Goal: Task Accomplishment & Management: Manage account settings

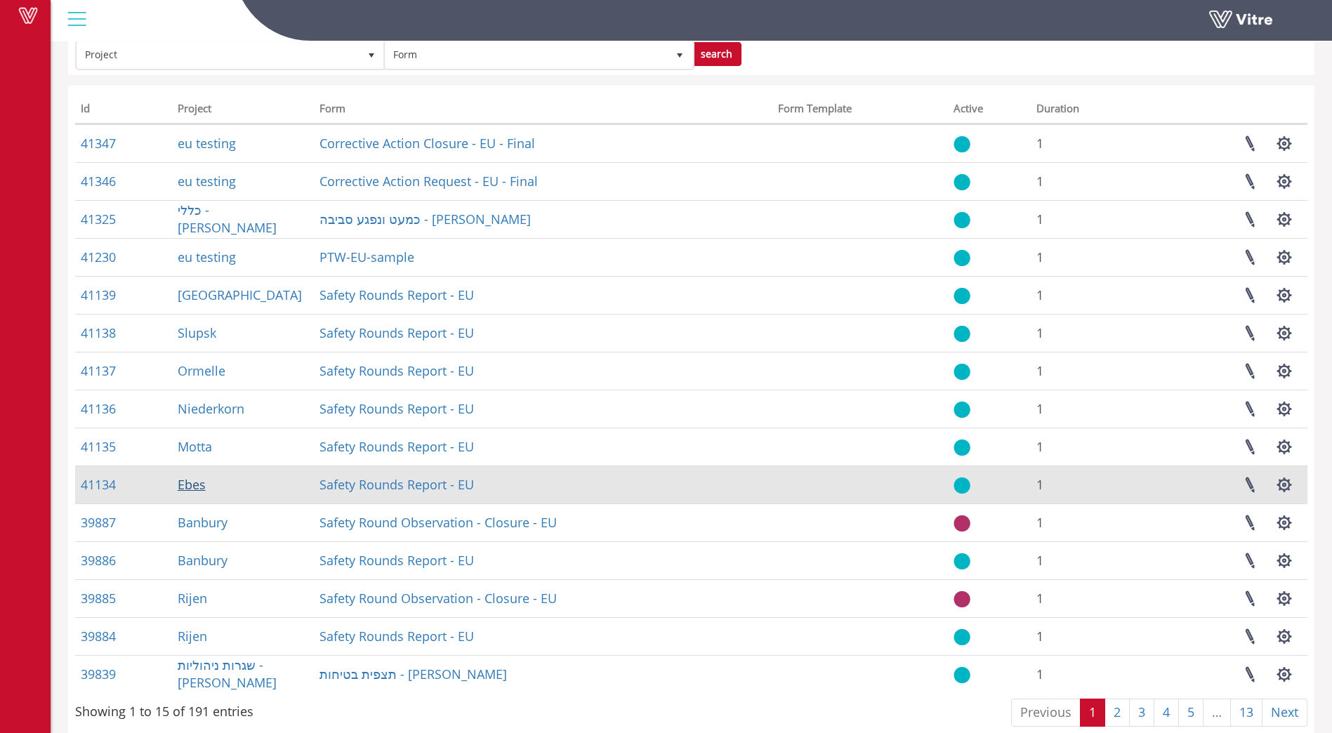
scroll to position [93, 0]
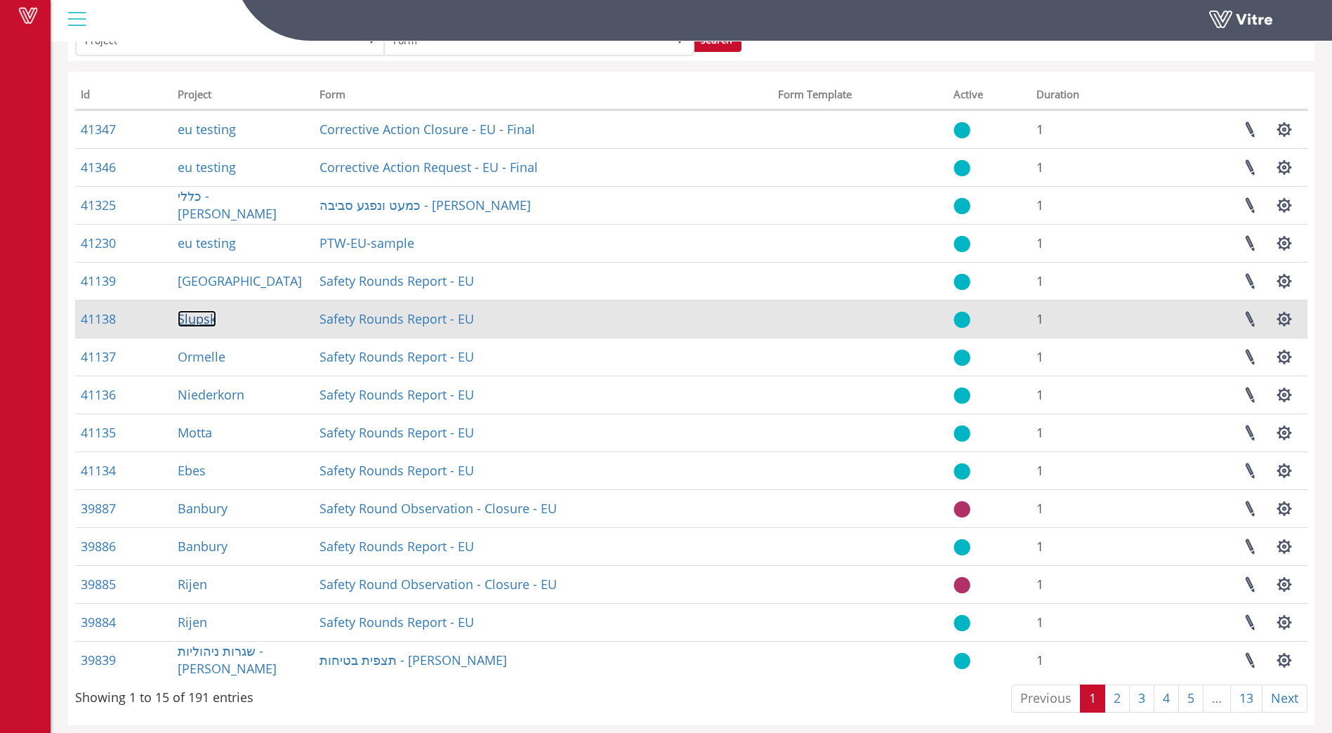
click at [199, 318] on link "Slupsk" at bounding box center [197, 318] width 39 height 17
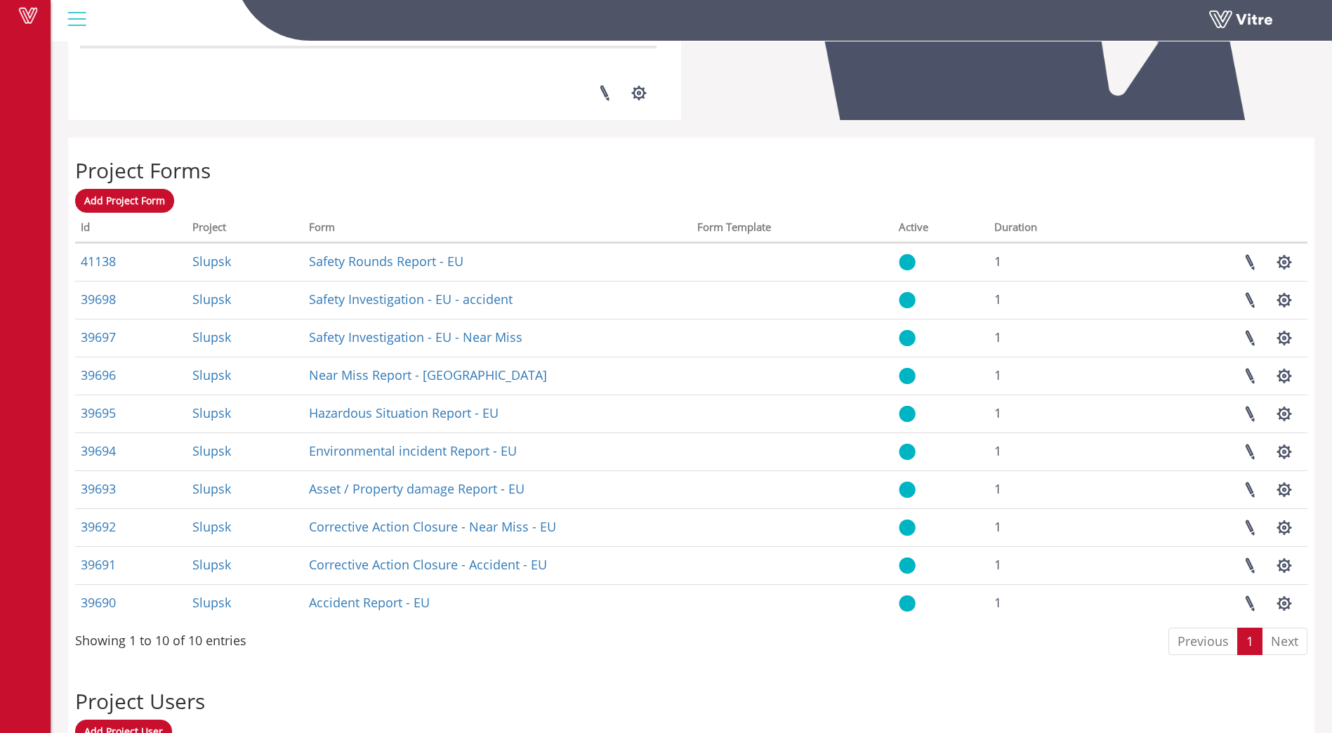
scroll to position [492, 0]
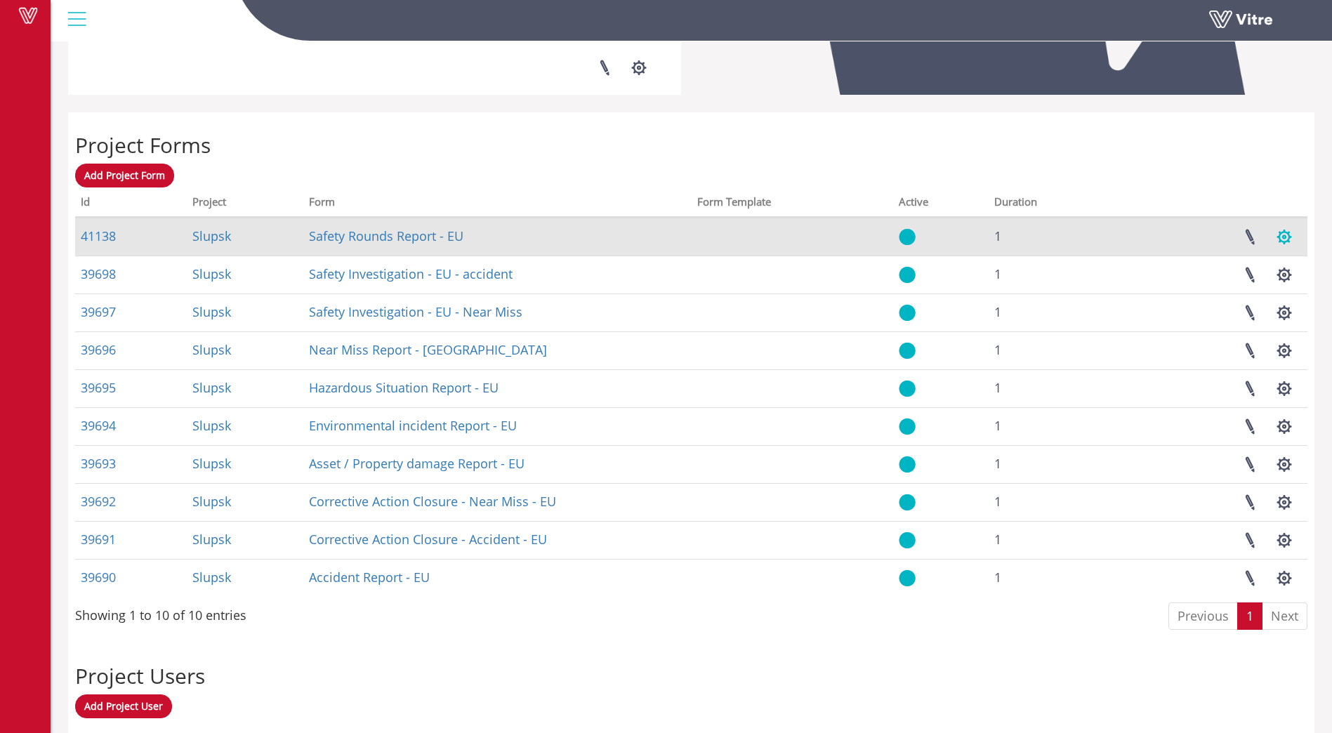
click at [1289, 237] on button "button" at bounding box center [1284, 236] width 35 height 37
click at [1244, 237] on link at bounding box center [1249, 236] width 35 height 37
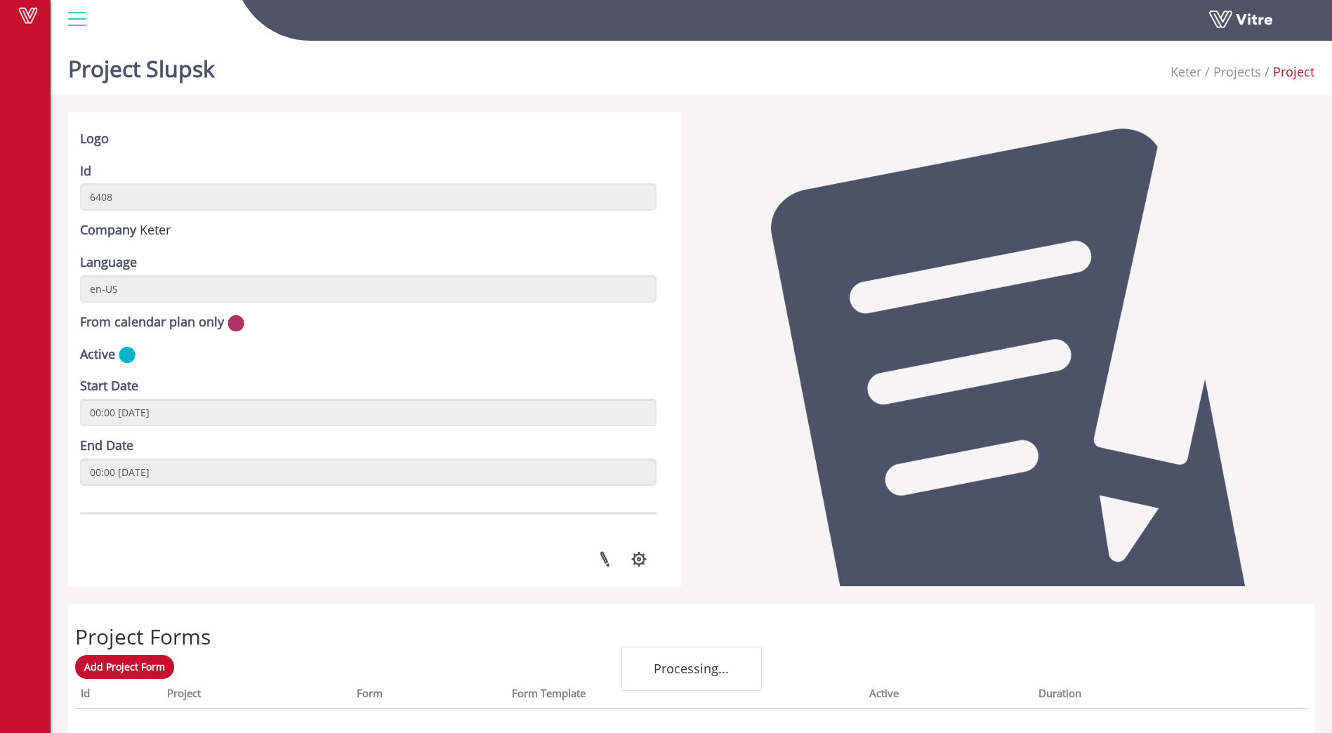
scroll to position [284, 0]
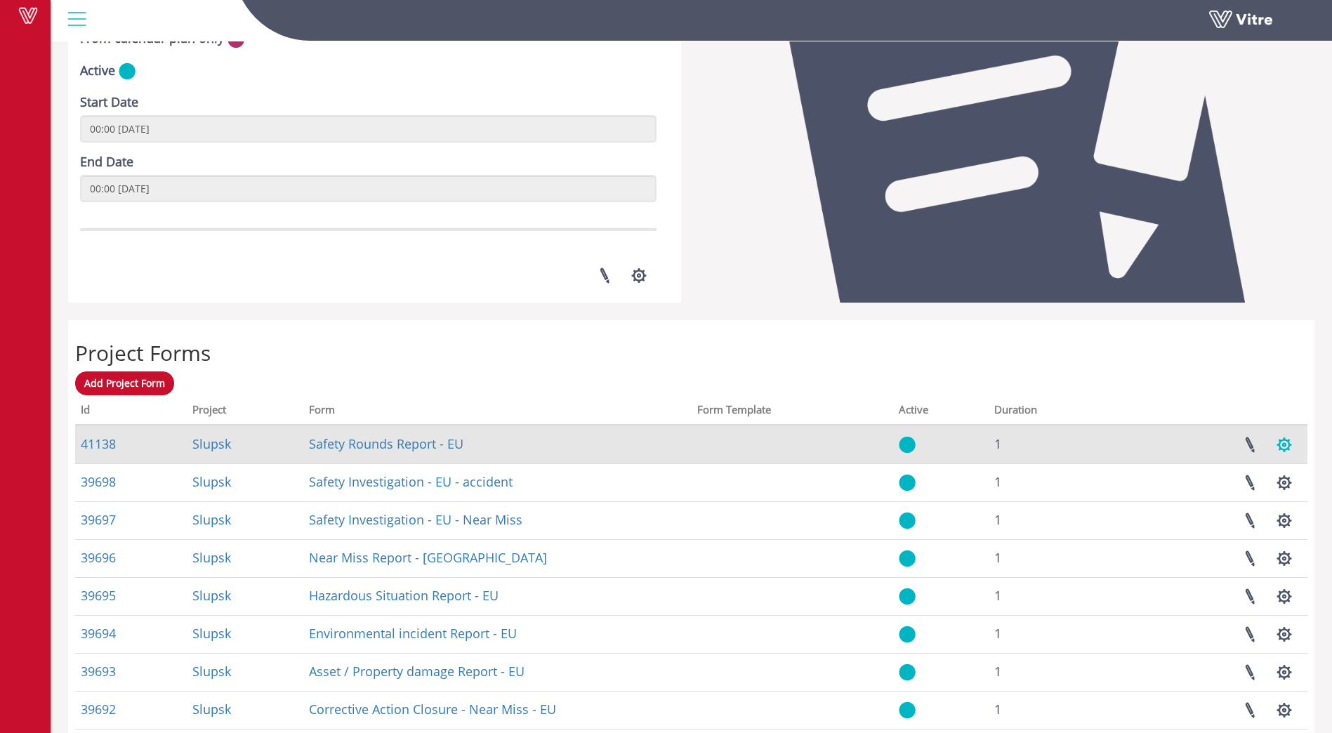
click at [1287, 447] on button "button" at bounding box center [1284, 444] width 35 height 37
click at [1239, 481] on link "Manage Task Setups" at bounding box center [1238, 478] width 125 height 18
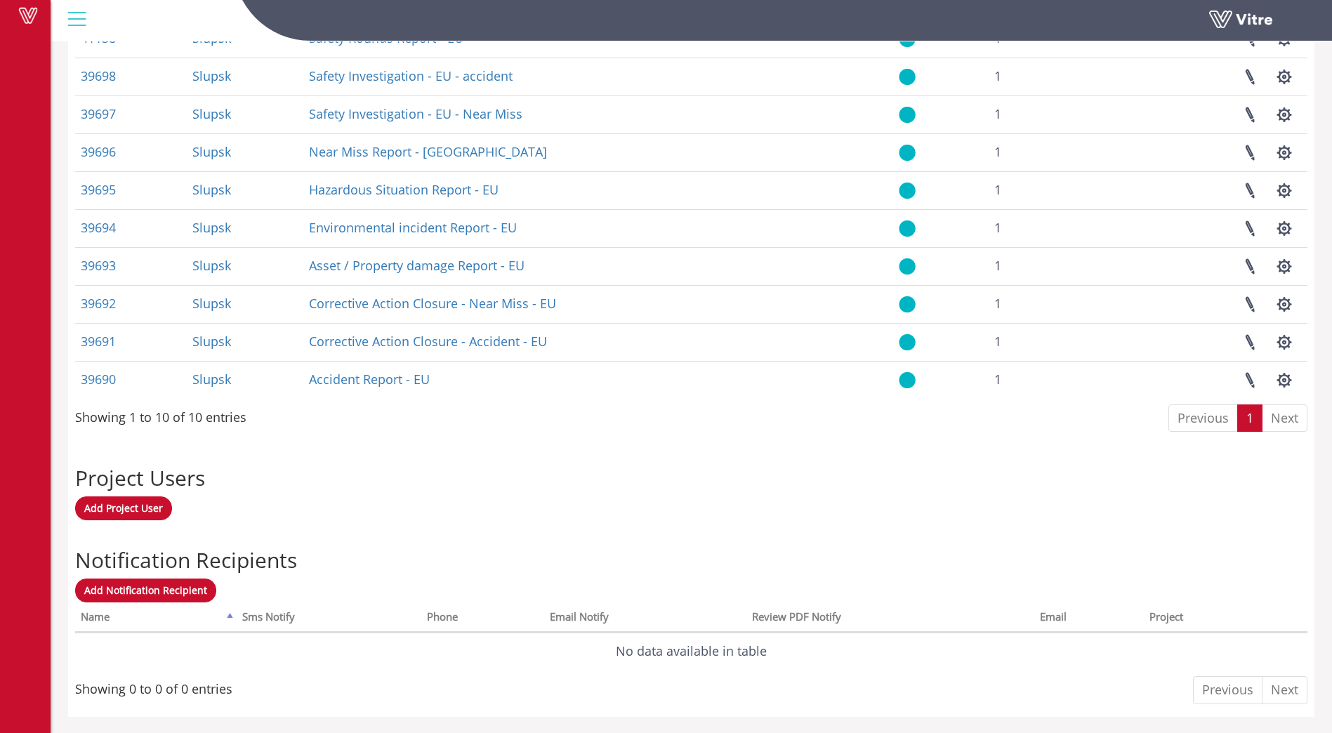
scroll to position [691, 0]
click at [121, 509] on span "Add Project User" at bounding box center [123, 506] width 79 height 13
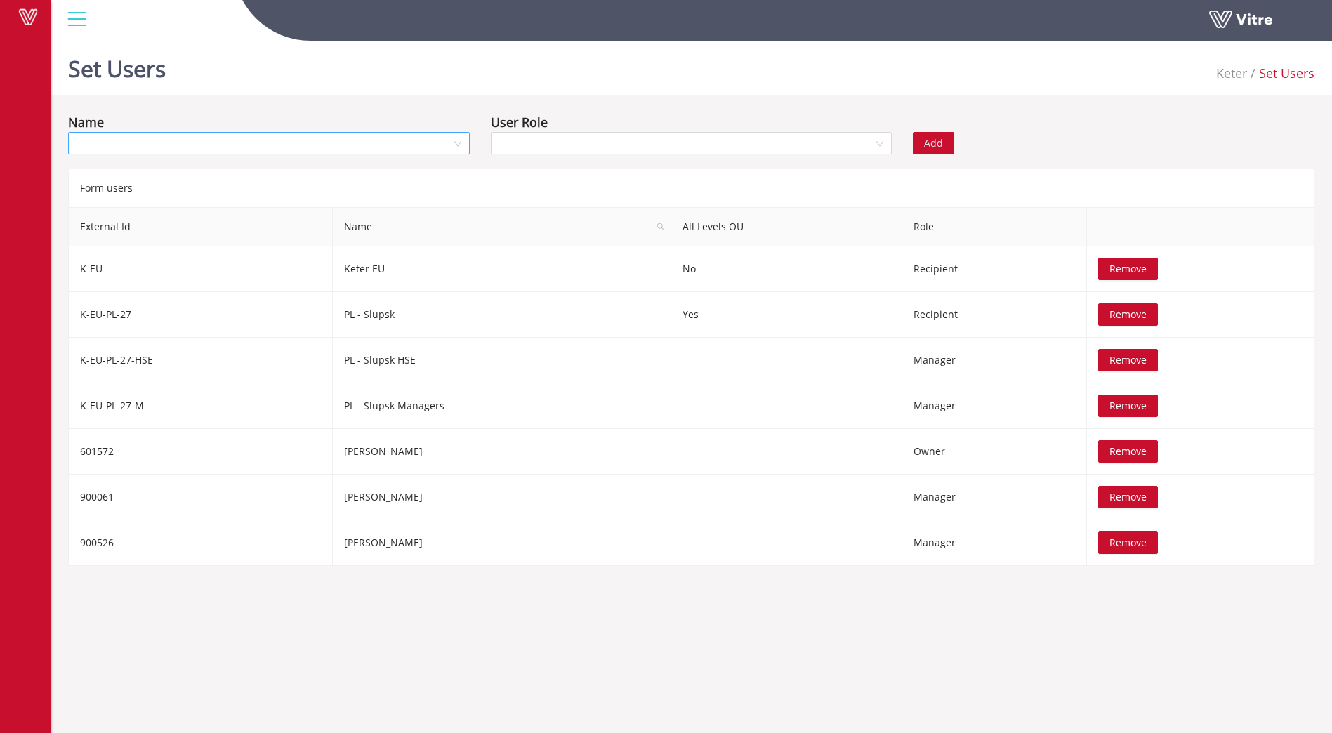
click at [109, 148] on input "search" at bounding box center [264, 143] width 375 height 21
type input "iren"
click at [117, 169] on div "Ireneusz Ciuk" at bounding box center [269, 171] width 385 height 15
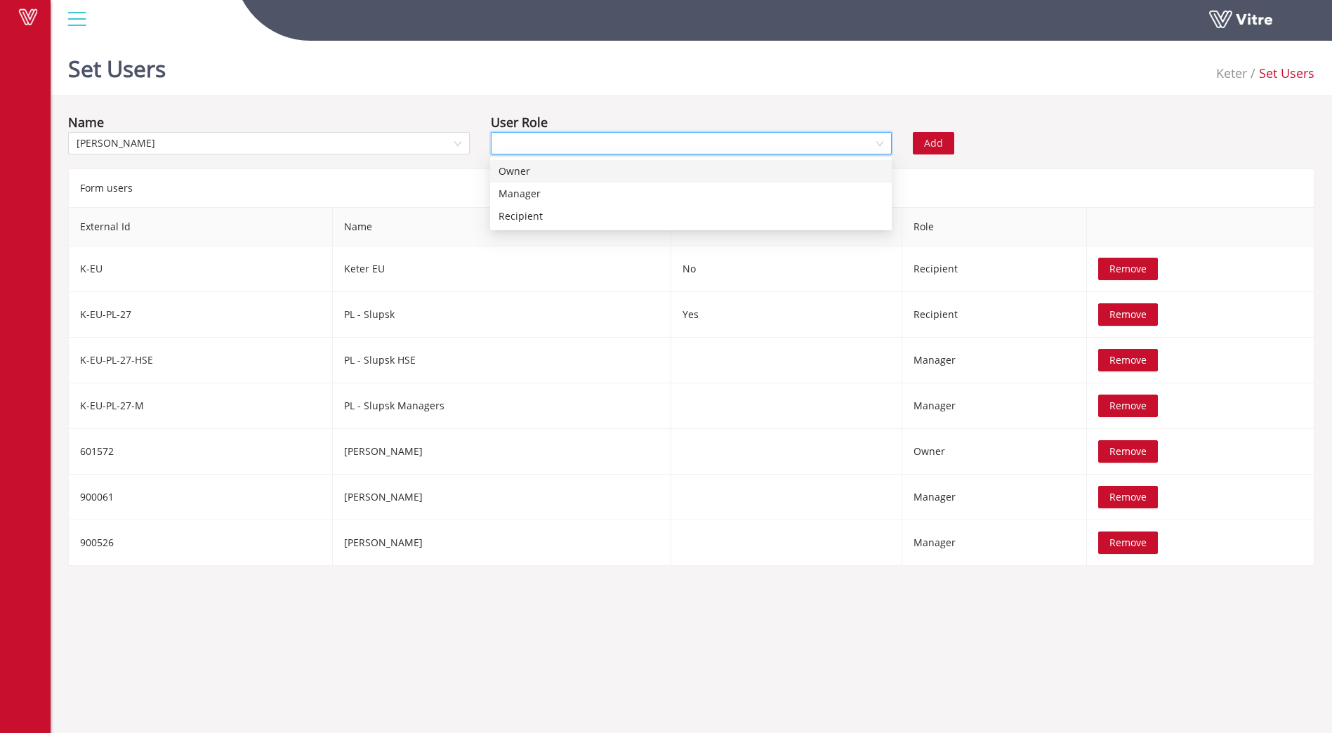
click at [687, 150] on input "search" at bounding box center [686, 143] width 375 height 21
click at [527, 192] on div "Manager" at bounding box center [691, 193] width 385 height 15
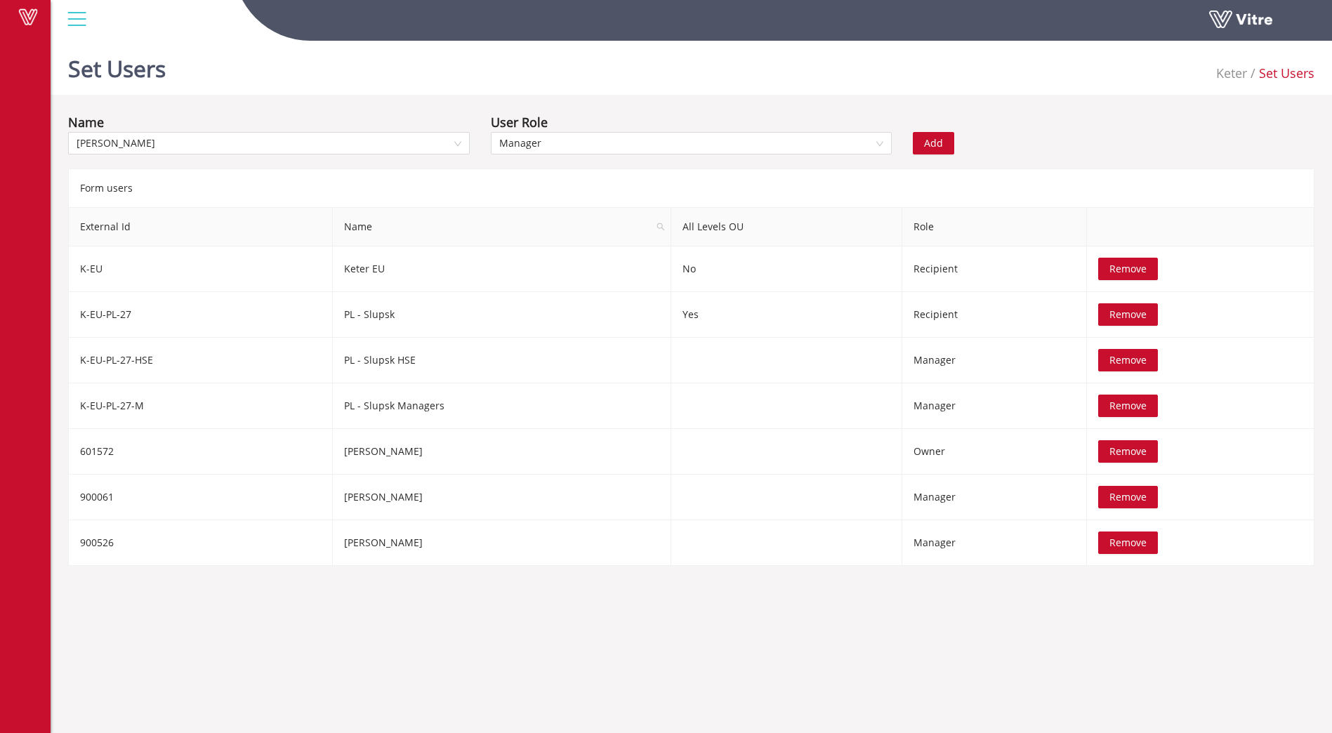
click at [940, 150] on span "Add" at bounding box center [933, 143] width 19 height 15
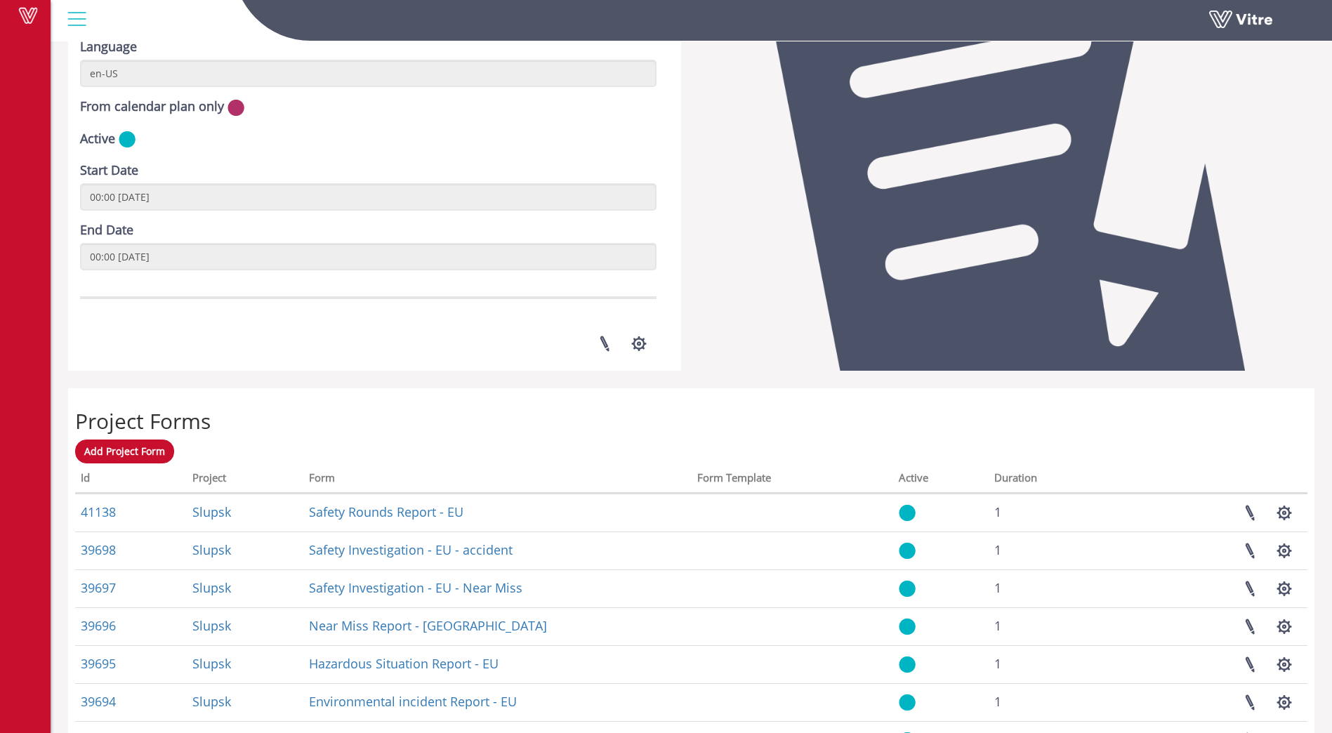
scroll to position [213, 0]
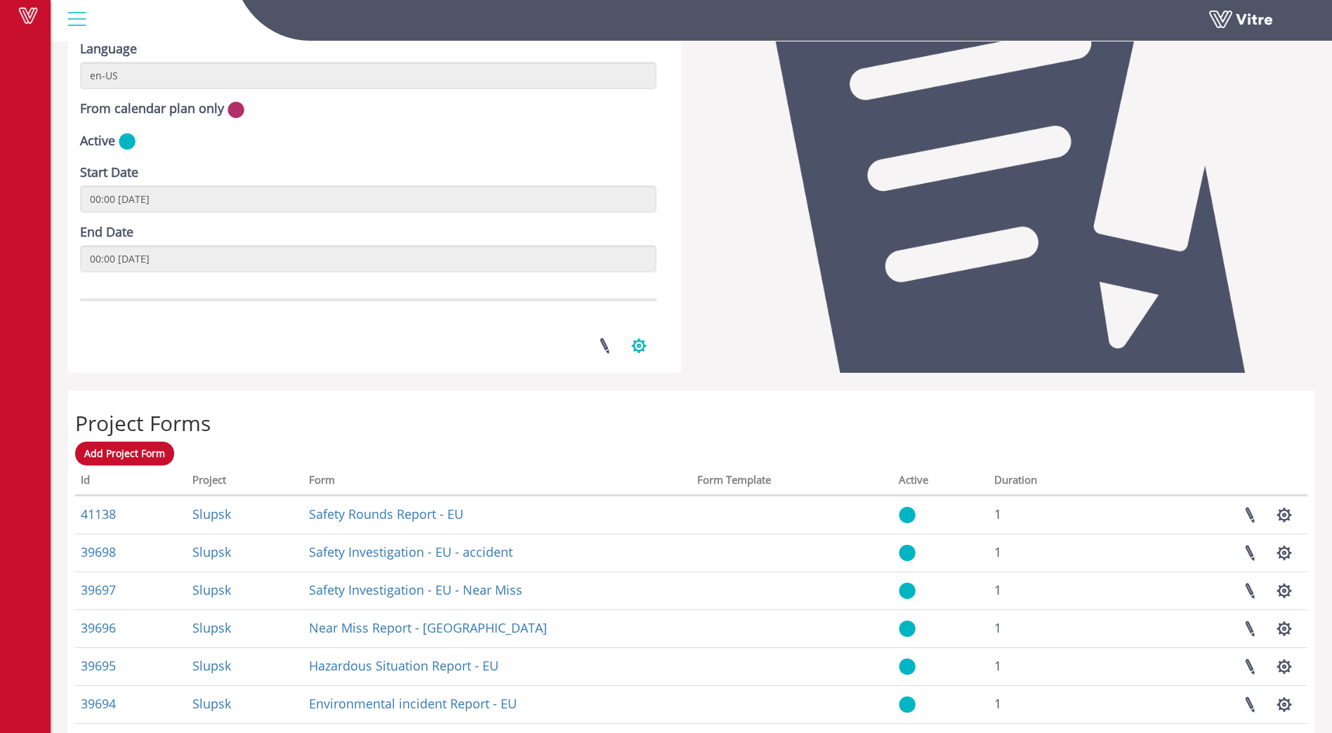
click at [640, 348] on button "button" at bounding box center [639, 345] width 35 height 37
click at [538, 399] on link "Manage Project Access" at bounding box center [568, 397] width 175 height 18
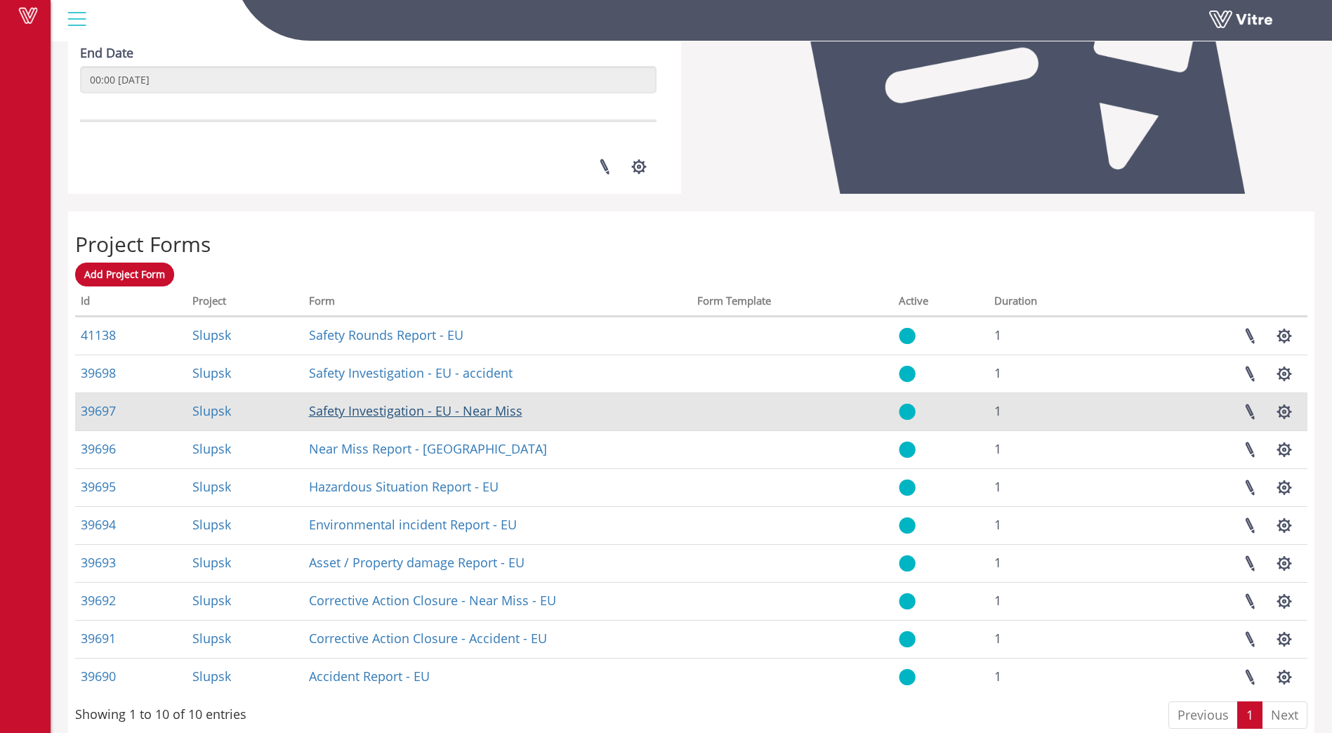
scroll to position [447, 0]
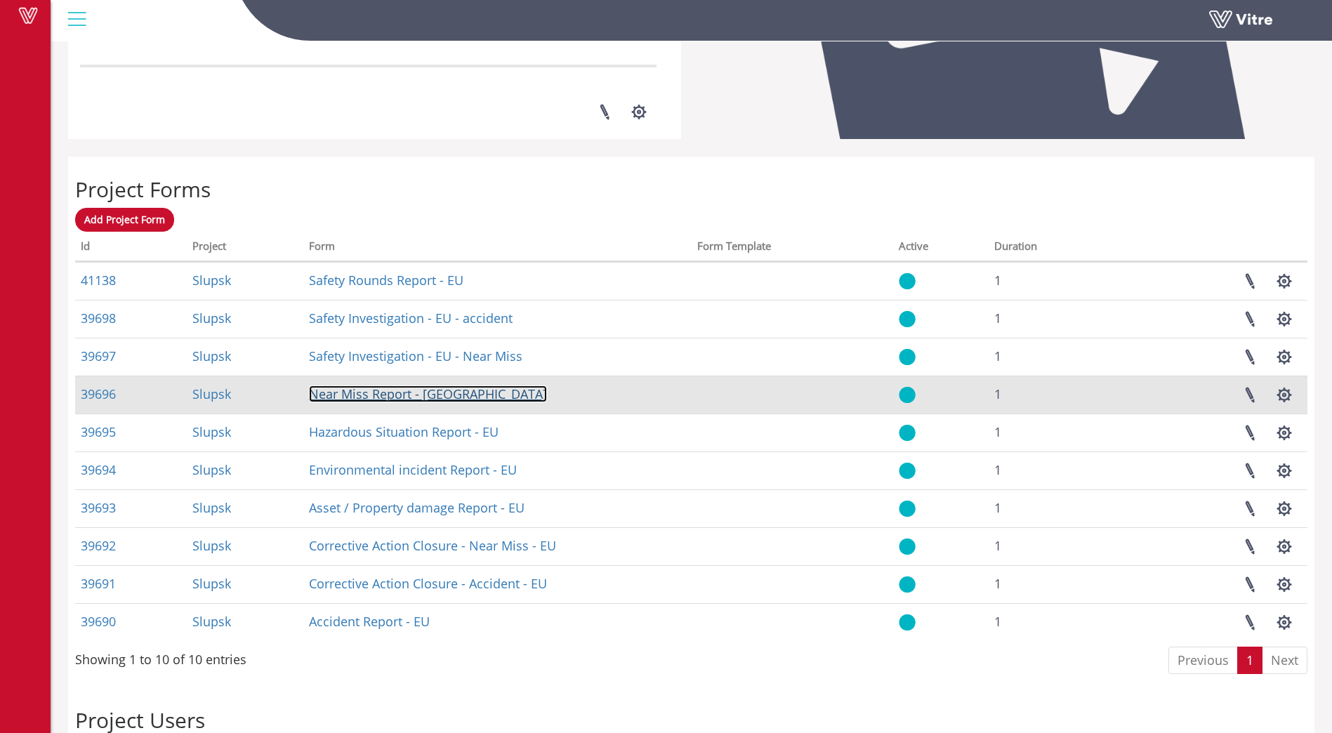
click at [369, 395] on link "Near Miss Report - EU" at bounding box center [428, 394] width 238 height 17
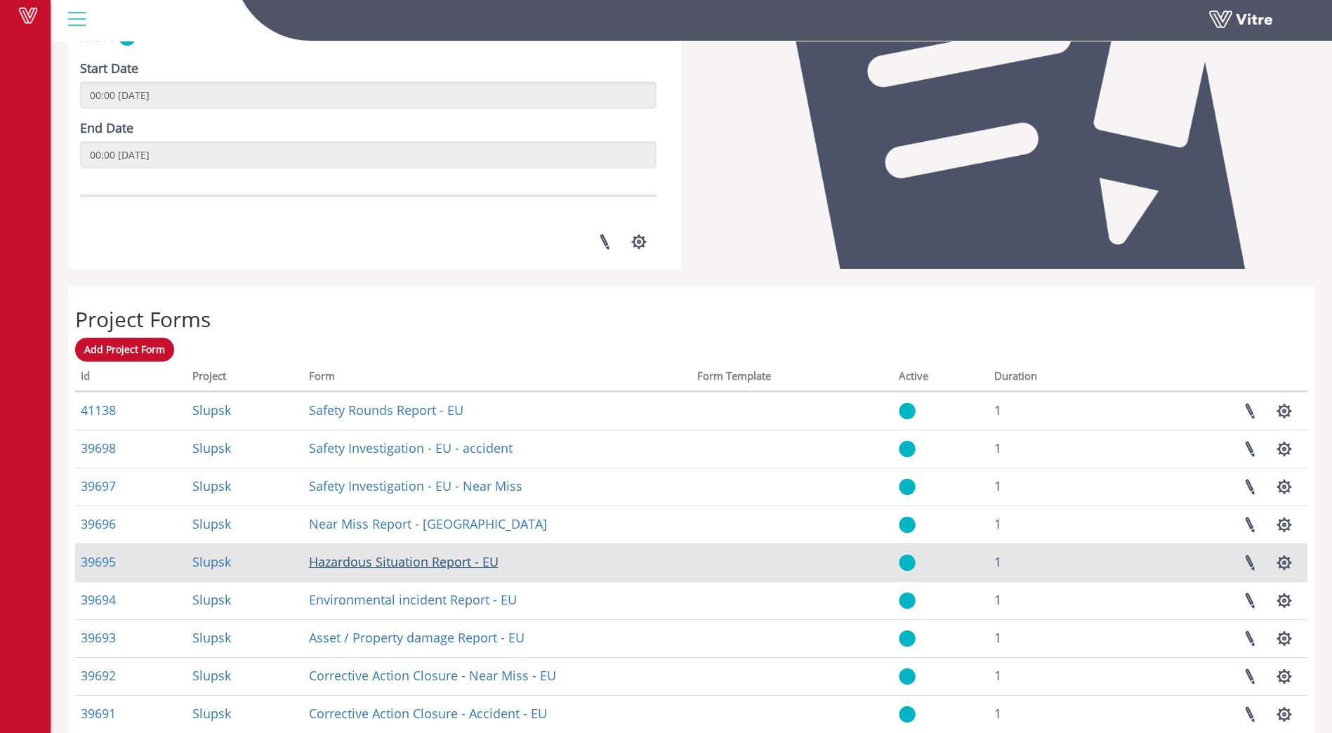
scroll to position [307, 0]
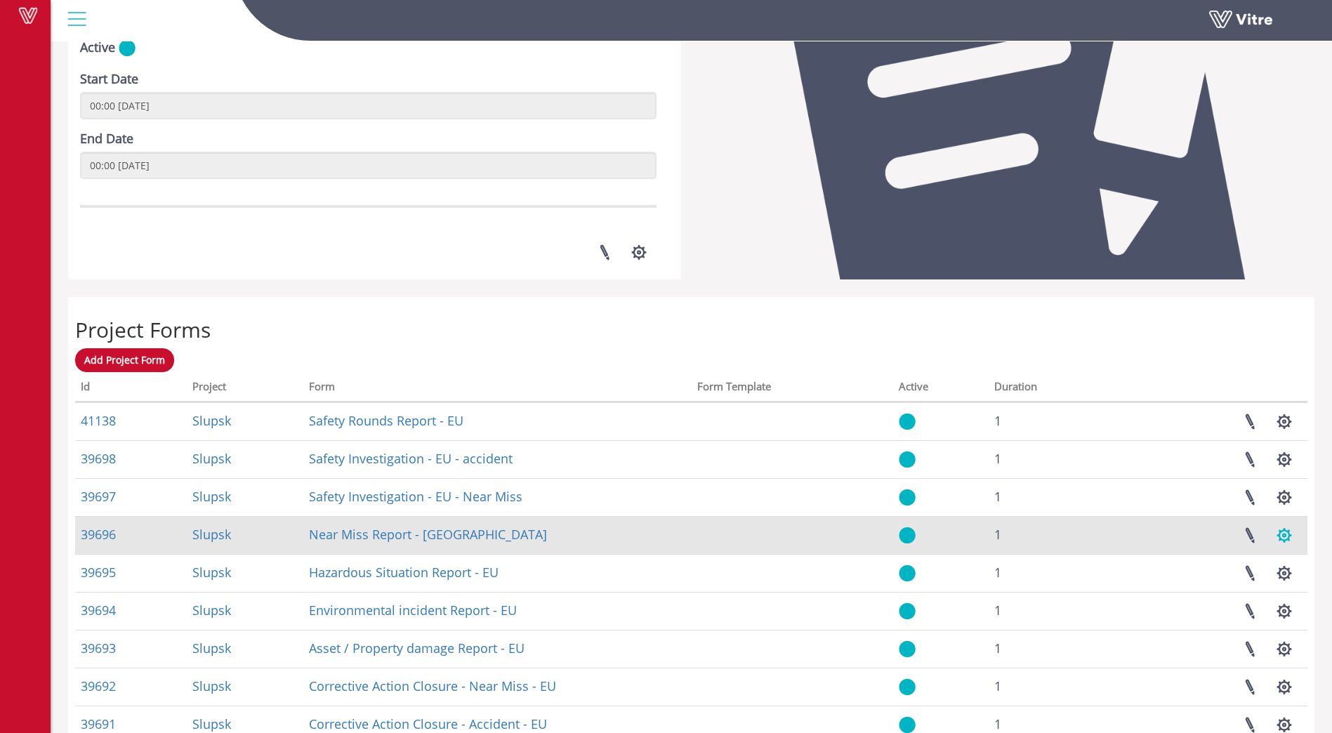
click at [1289, 537] on button "button" at bounding box center [1284, 535] width 35 height 37
click at [1247, 570] on link "Manage Task Setups" at bounding box center [1238, 569] width 125 height 18
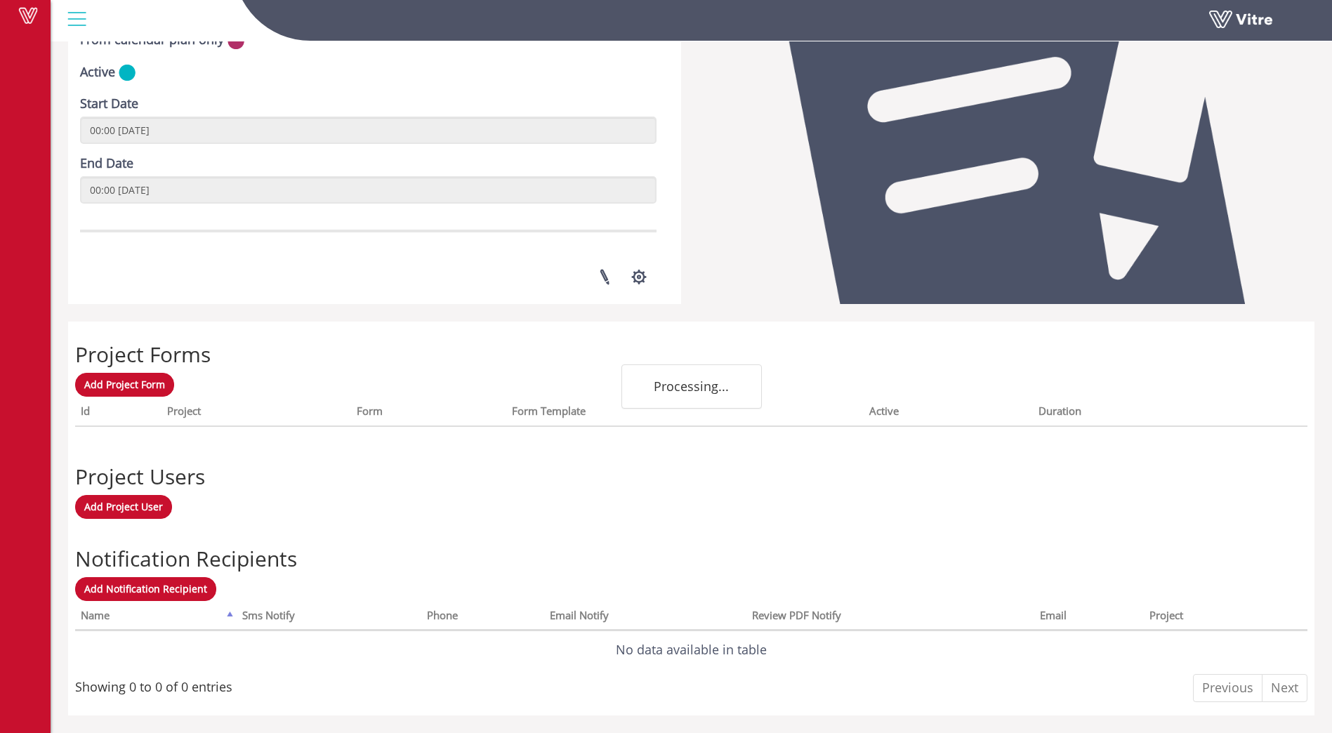
scroll to position [284, 0]
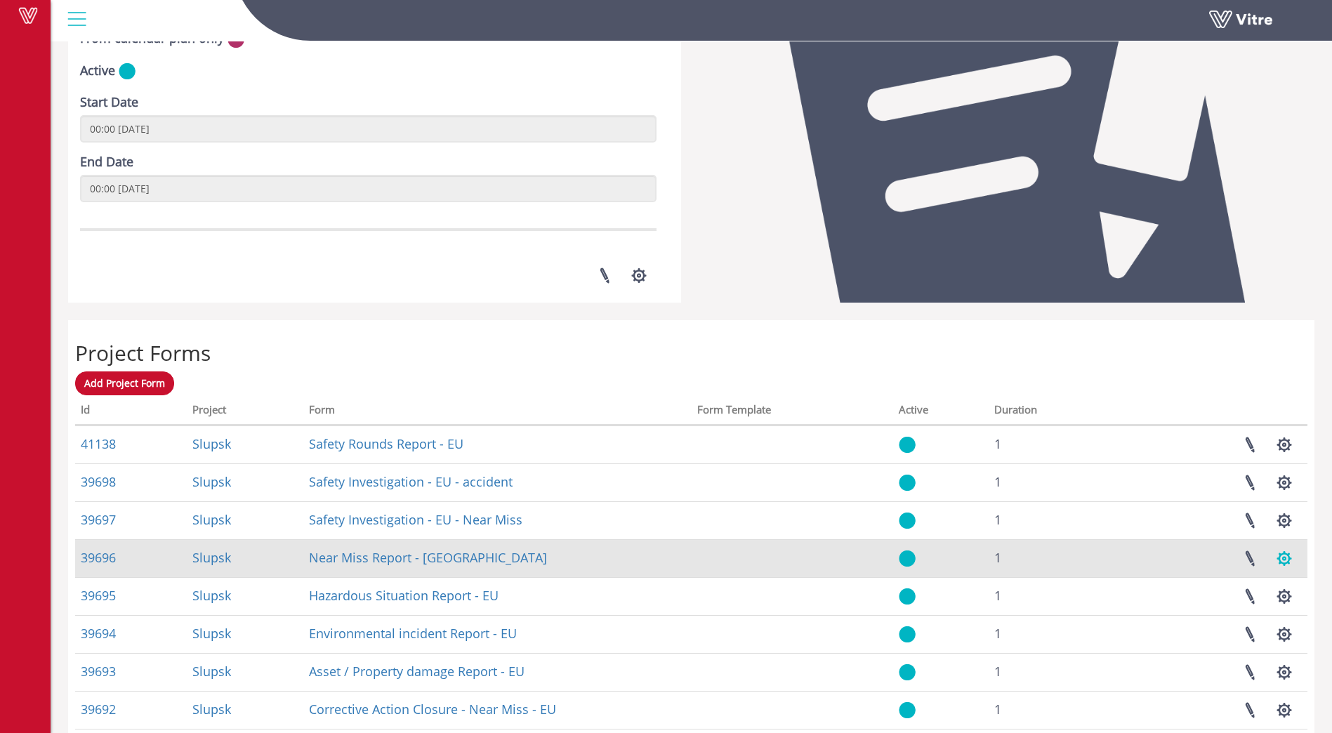
click at [1285, 559] on button "button" at bounding box center [1284, 558] width 35 height 37
click at [1225, 611] on link "Manage Officials" at bounding box center [1238, 610] width 125 height 18
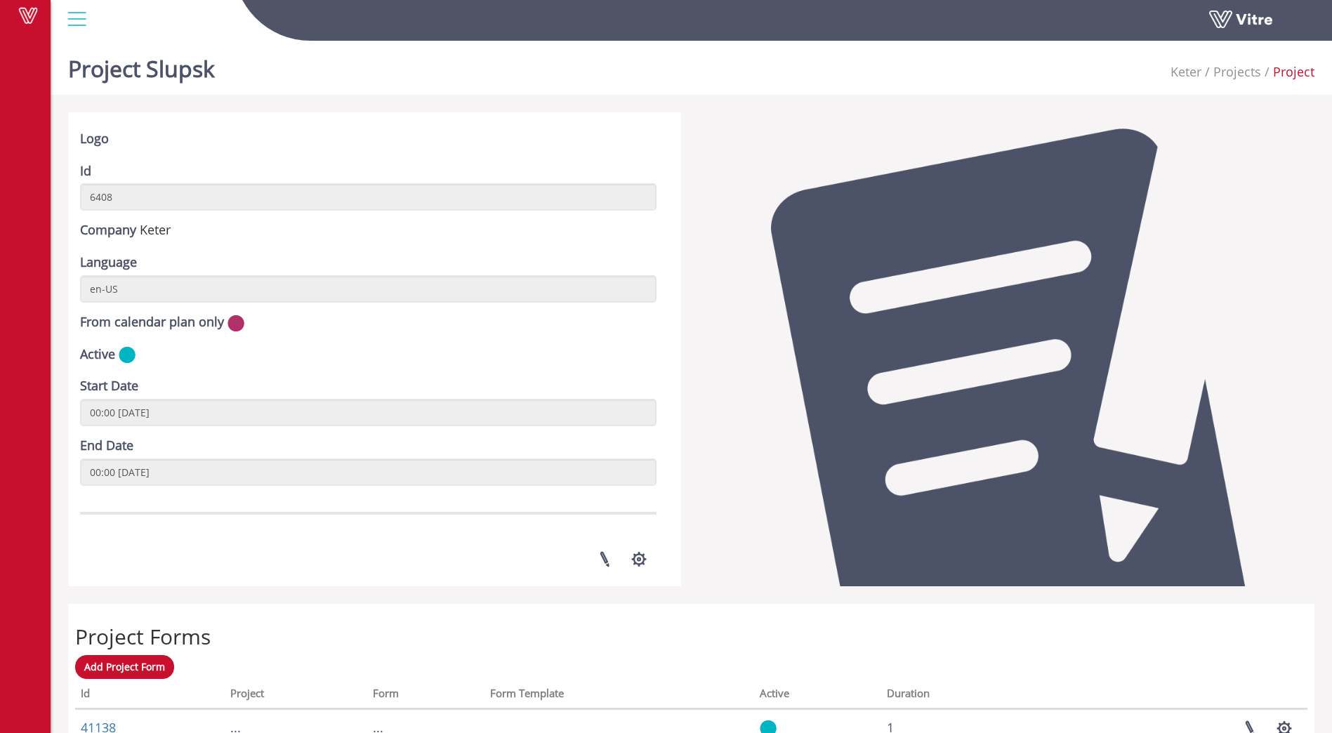
scroll to position [284, 0]
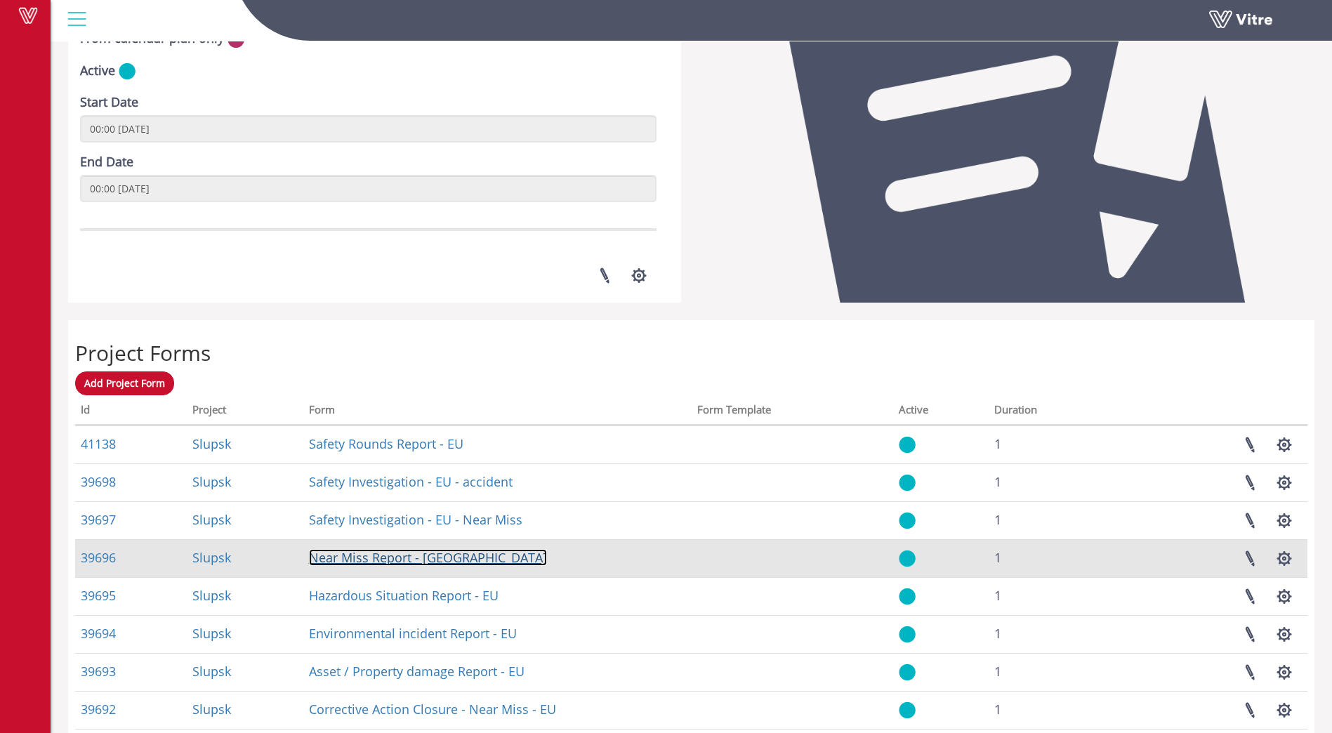
click at [369, 562] on link "Near Miss Report - [GEOGRAPHIC_DATA]" at bounding box center [428, 557] width 238 height 17
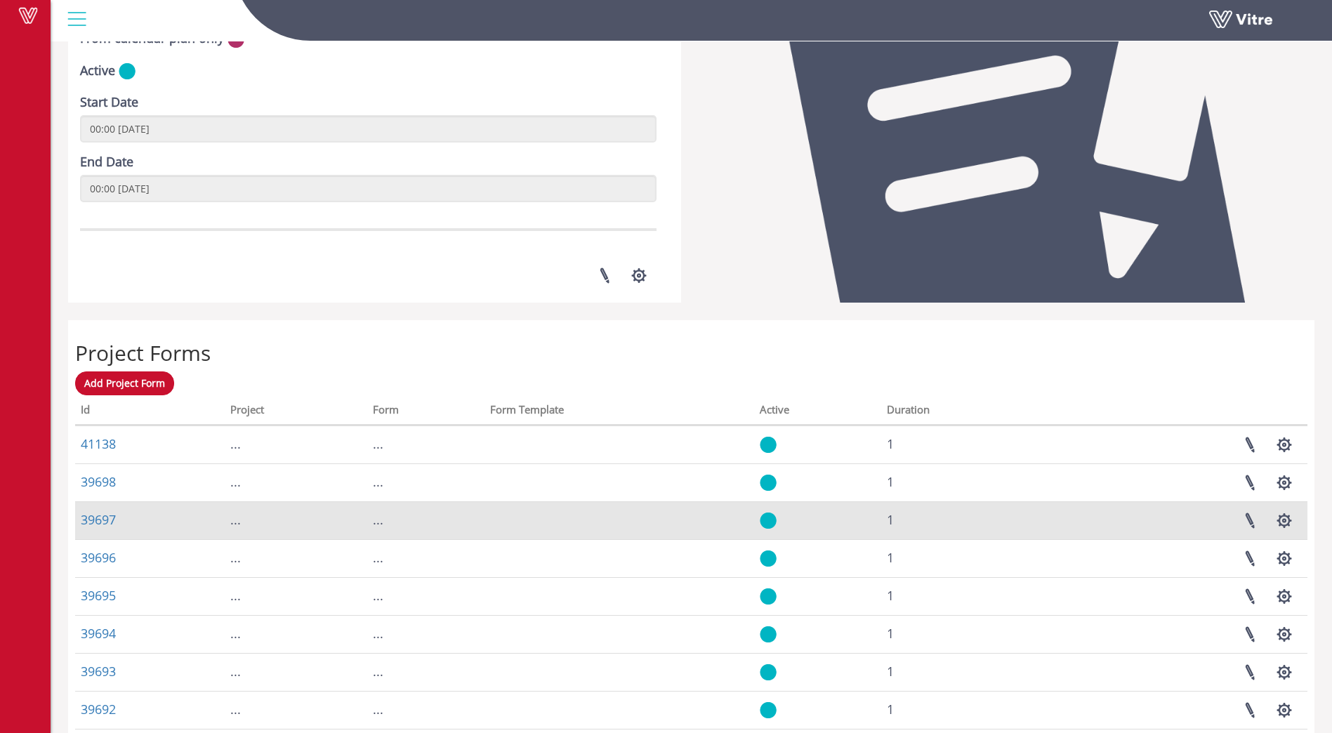
scroll to position [284, 0]
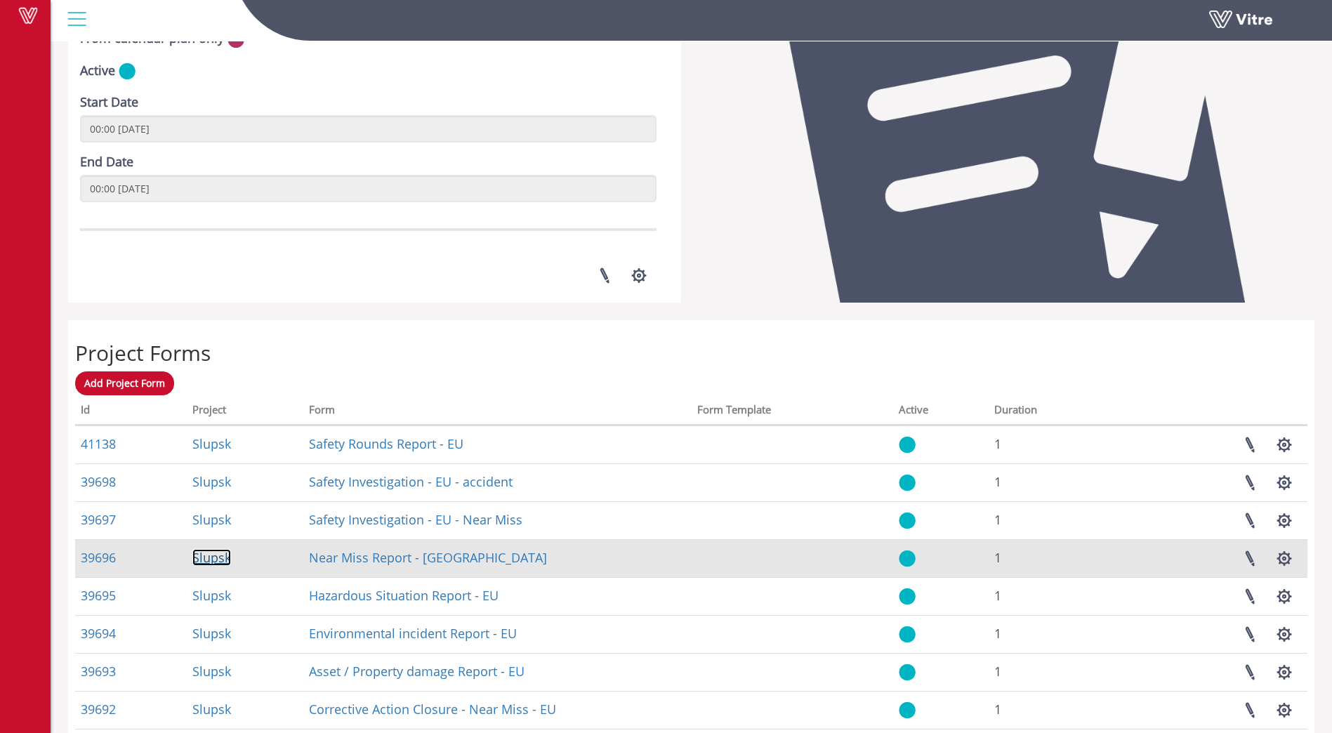
click at [206, 558] on link "Slupsk" at bounding box center [211, 557] width 39 height 17
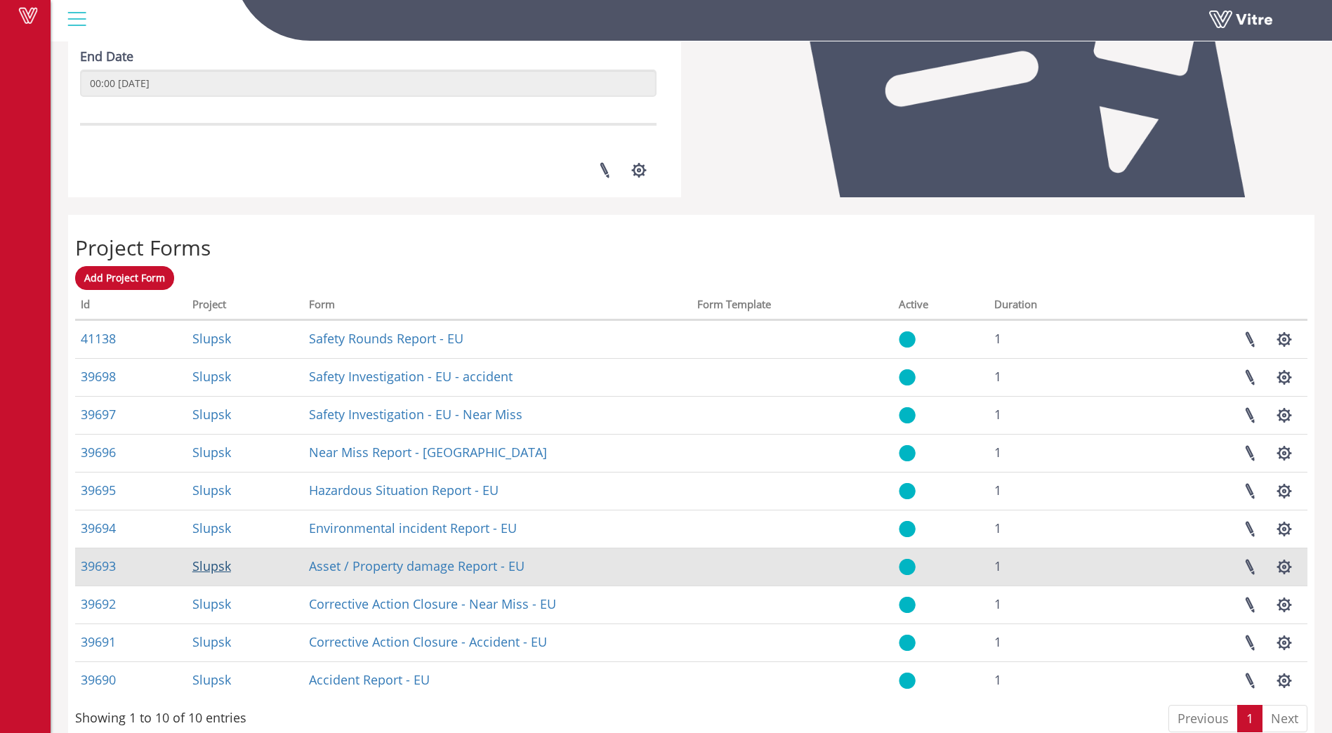
scroll to position [398, 0]
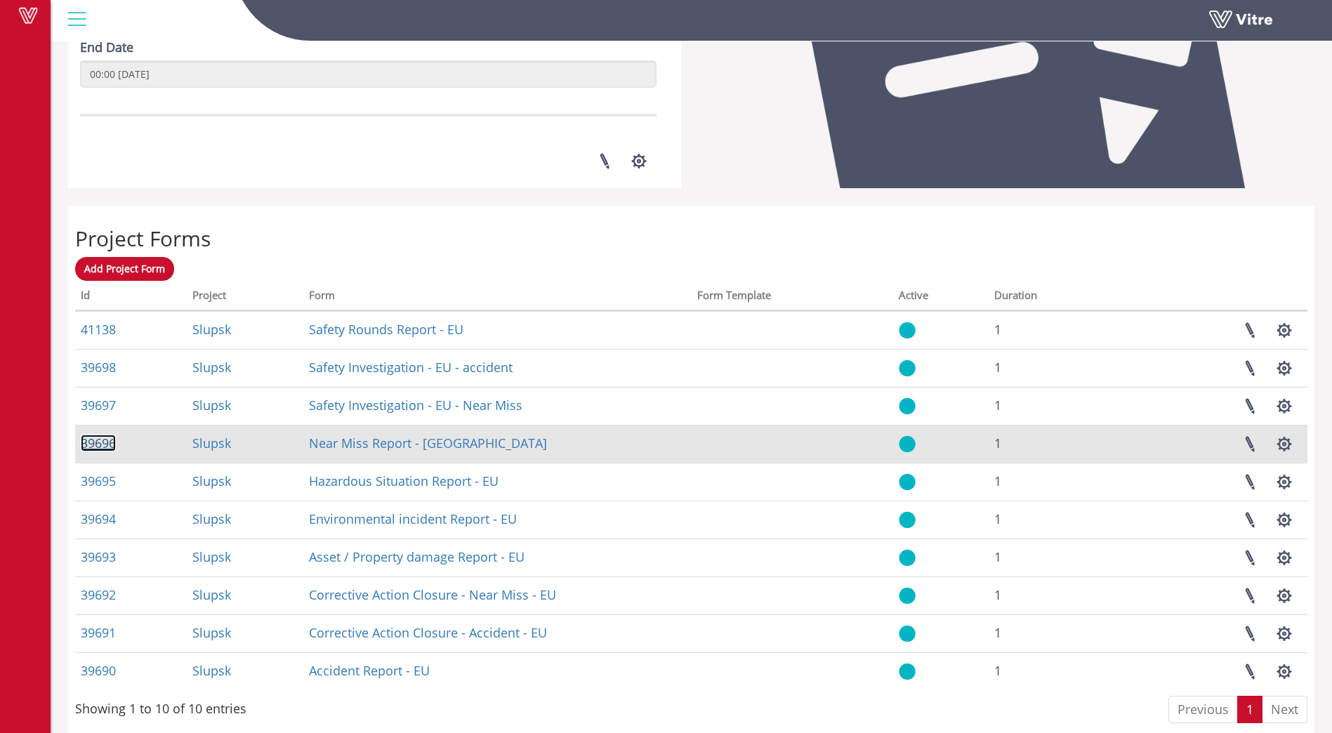
click at [89, 442] on link "39696" at bounding box center [98, 443] width 35 height 17
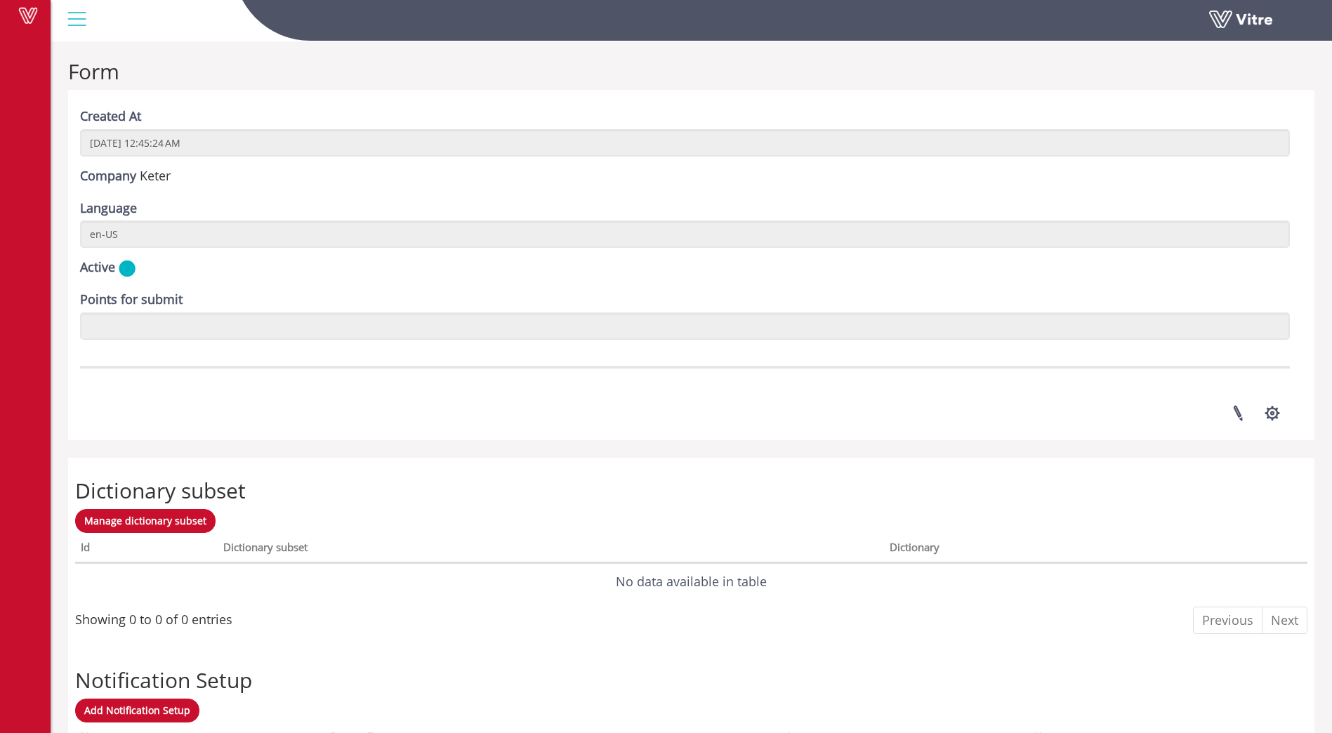
scroll to position [1646, 0]
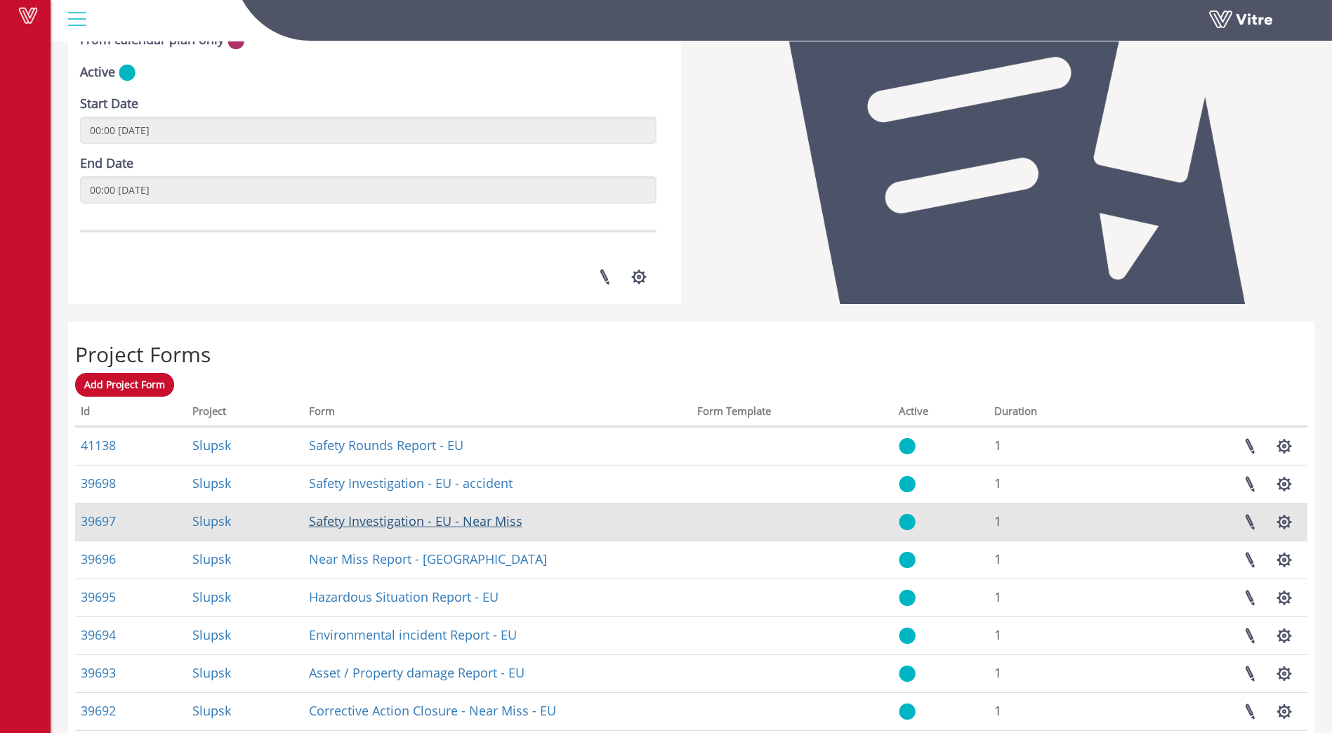
scroll to position [284, 0]
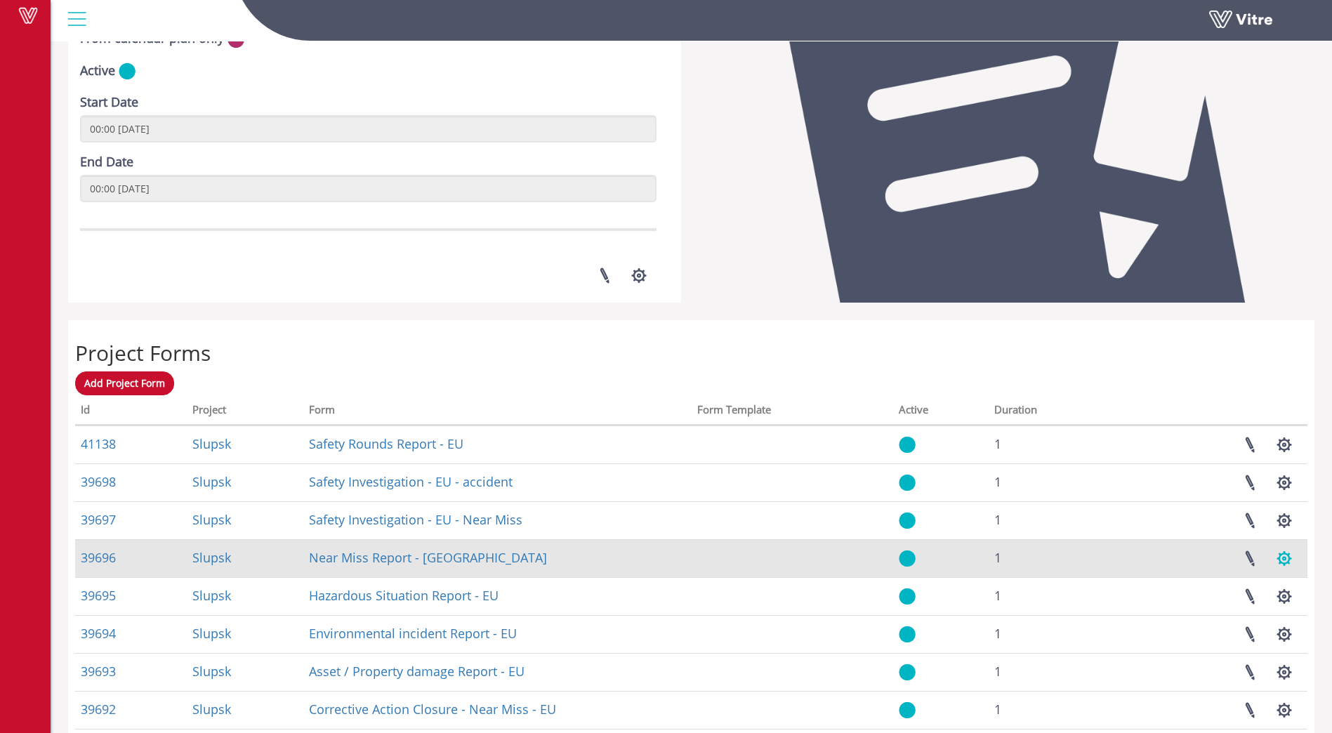
click at [1285, 559] on button "button" at bounding box center [1284, 558] width 35 height 37
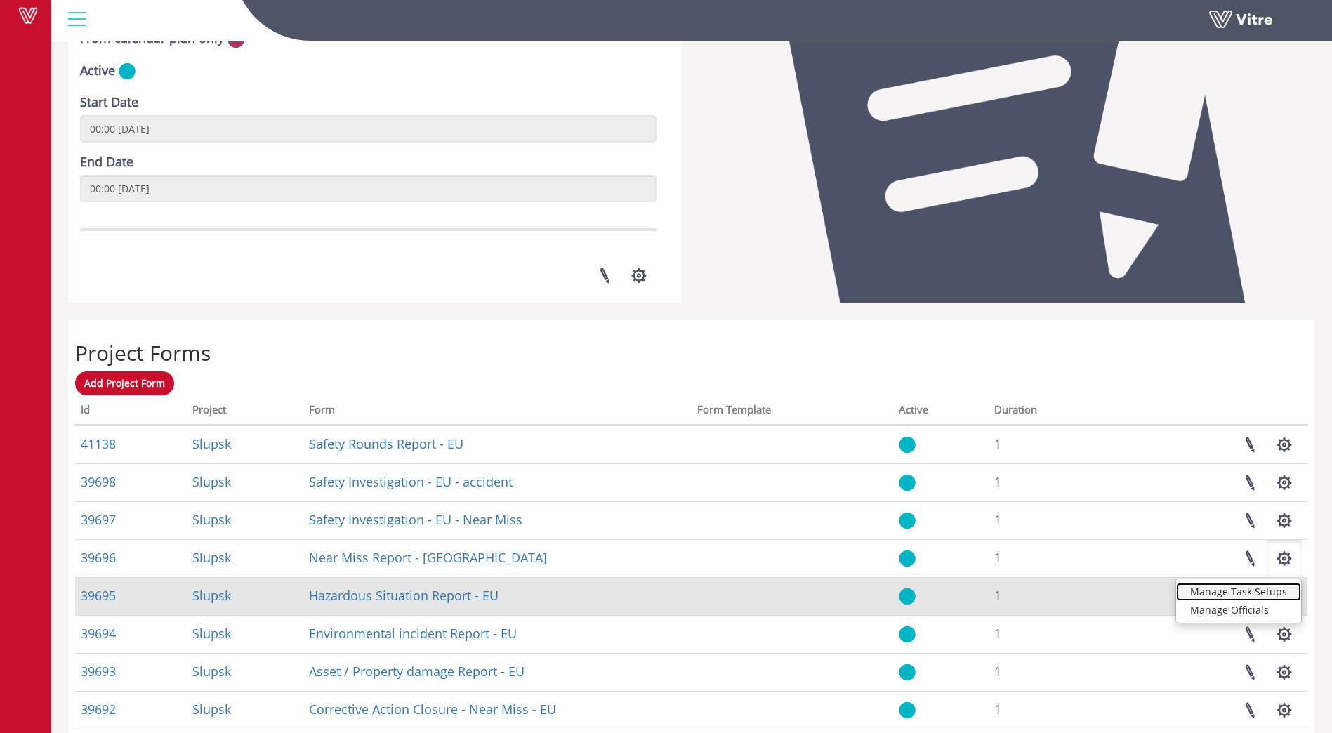
click at [1245, 588] on link "Manage Task Setups" at bounding box center [1238, 592] width 125 height 18
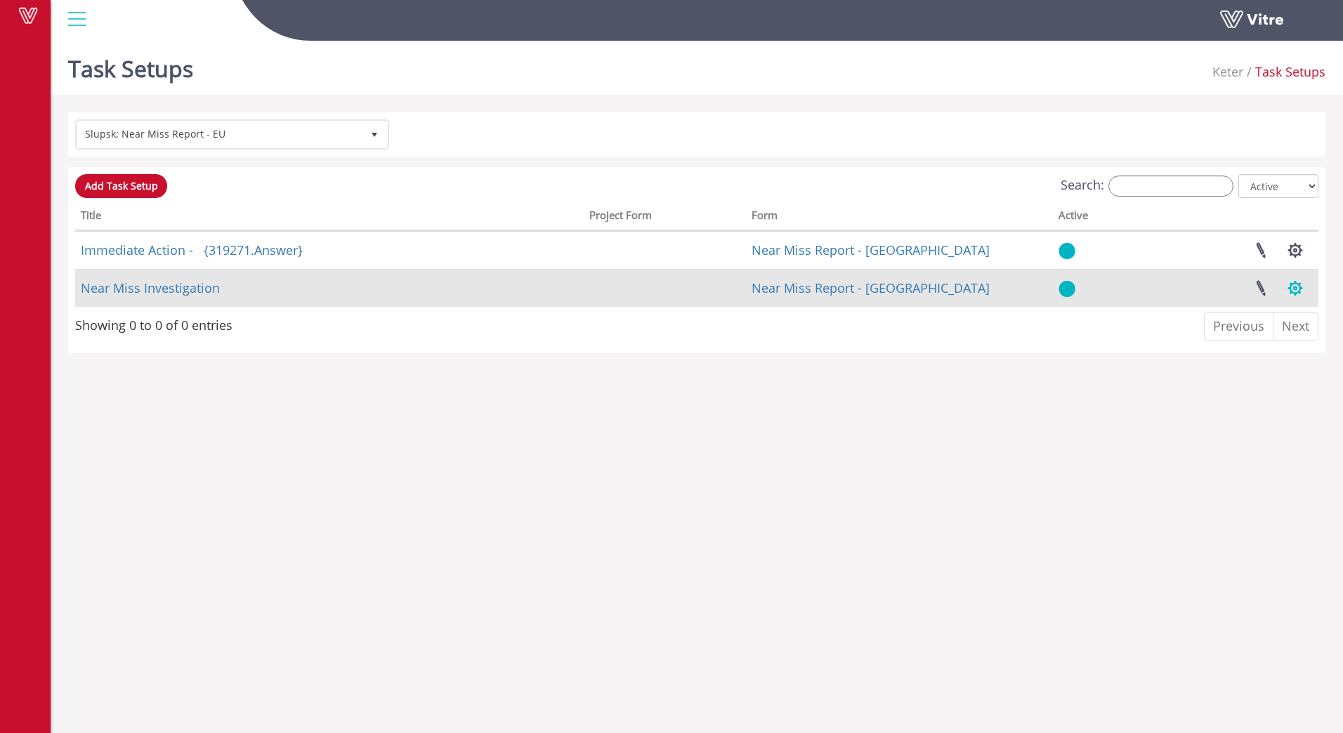
click at [1296, 288] on button "button" at bounding box center [1294, 288] width 35 height 37
click at [1292, 289] on button "button" at bounding box center [1294, 288] width 35 height 37
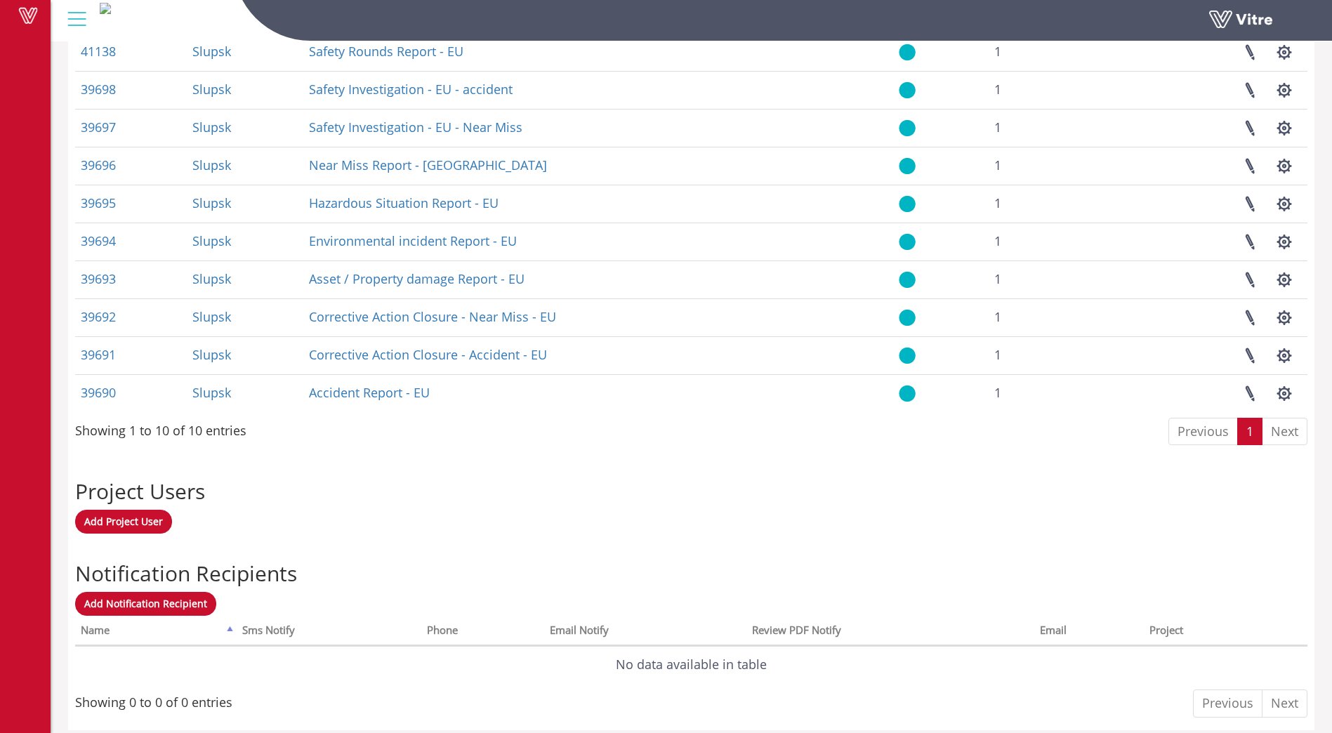
scroll to position [691, 0]
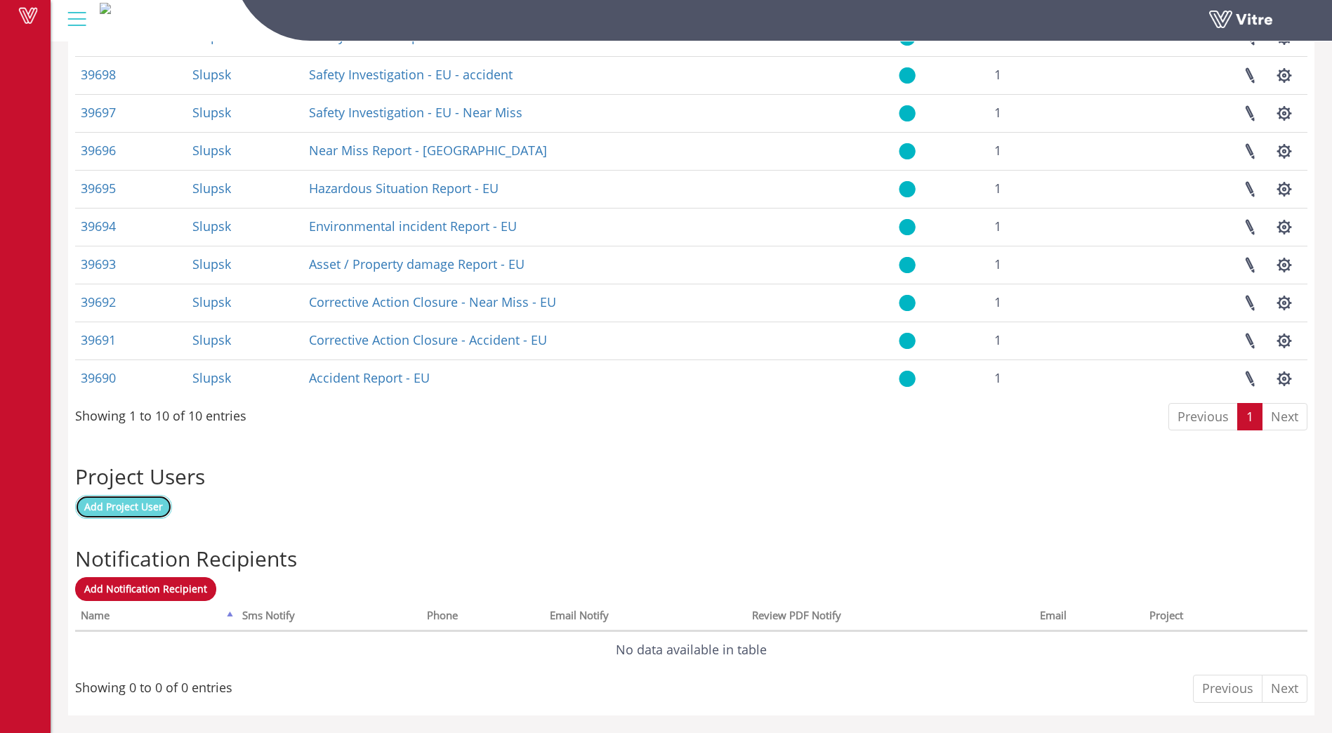
click at [120, 501] on span "Add Project User" at bounding box center [123, 506] width 79 height 13
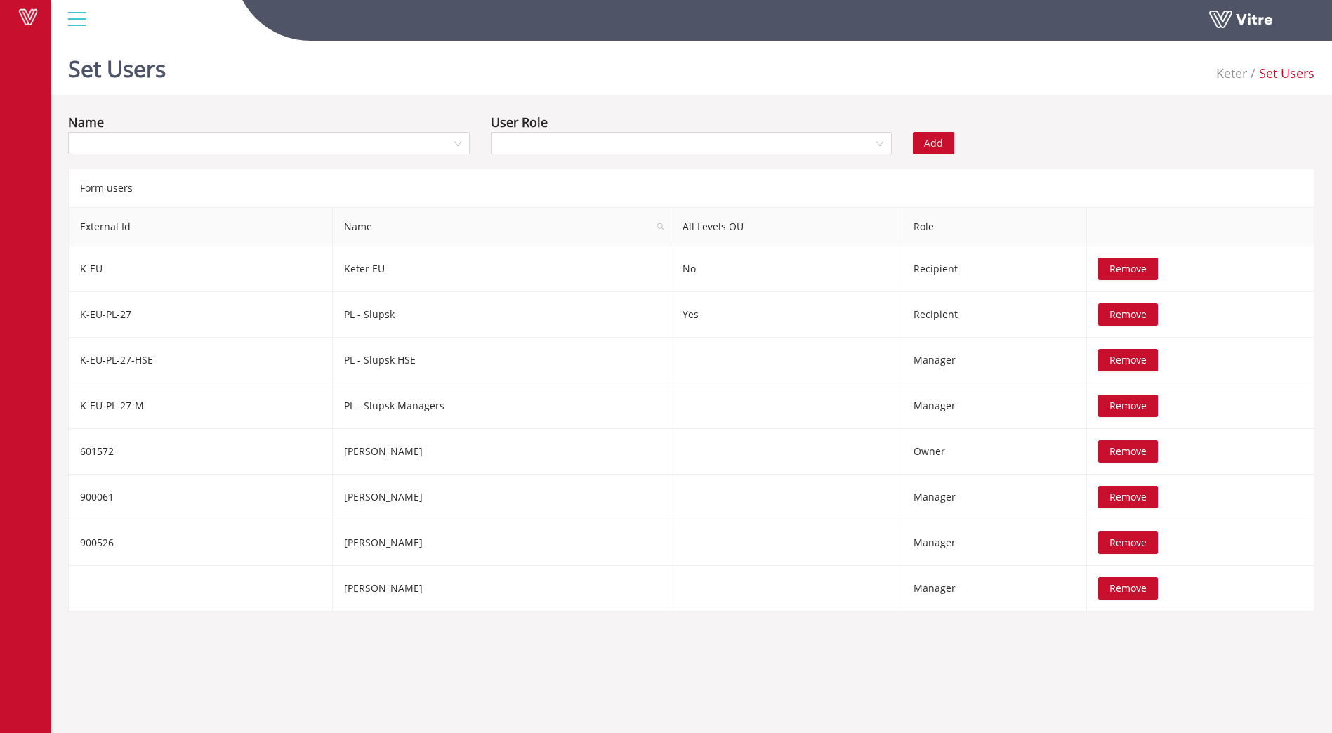
click at [547, 41] on div "Vitre" at bounding box center [692, 20] width 1282 height 41
